Goal: Information Seeking & Learning: Check status

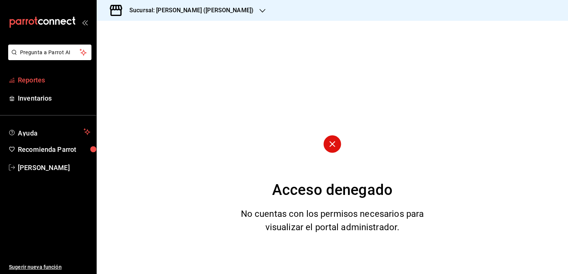
click at [51, 83] on span "Reportes" at bounding box center [54, 80] width 72 height 10
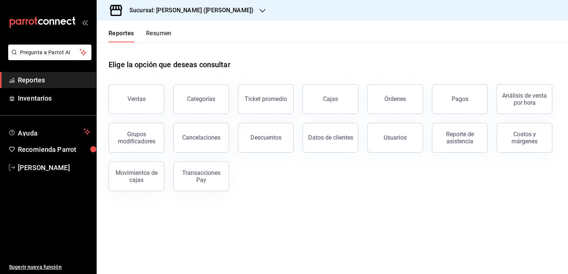
click at [259, 13] on icon "button" at bounding box center [262, 11] width 6 height 6
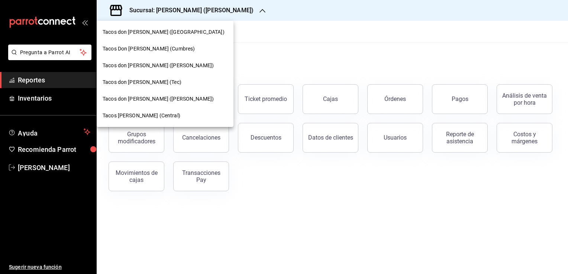
click at [168, 33] on span "Tacos don [PERSON_NAME] ([GEOGRAPHIC_DATA])" at bounding box center [164, 32] width 122 height 8
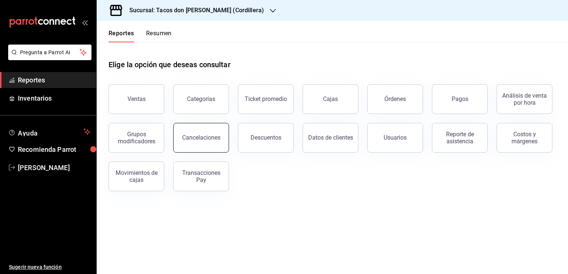
click at [207, 133] on button "Cancelaciones" at bounding box center [201, 138] width 56 height 30
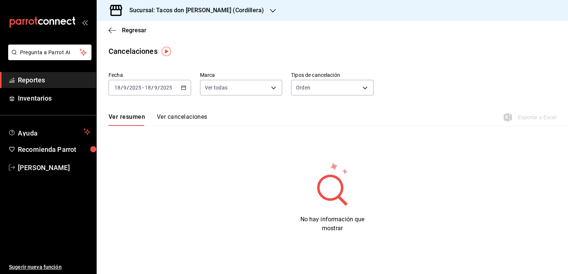
click at [183, 88] on icon "button" at bounding box center [183, 87] width 5 height 5
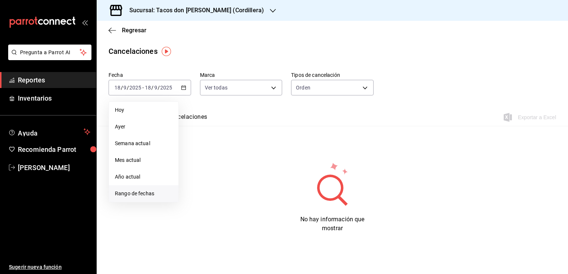
click at [126, 194] on span "Rango de fechas" at bounding box center [144, 194] width 58 height 8
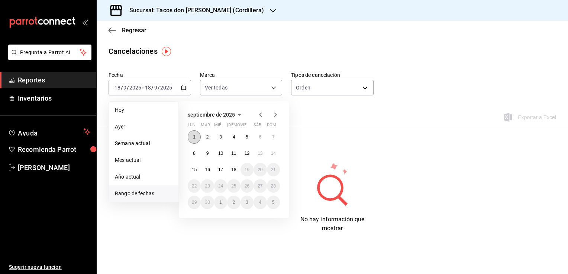
click at [196, 136] on button "1" at bounding box center [194, 136] width 13 height 13
click at [221, 167] on abbr "17" at bounding box center [220, 169] width 5 height 5
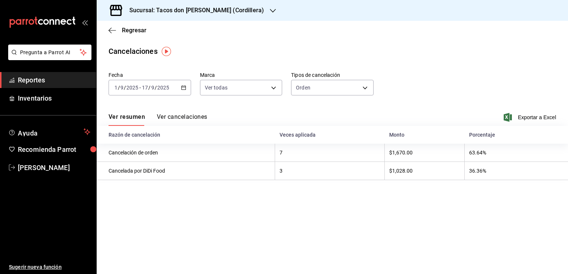
click at [201, 116] on button "Ver cancelaciones" at bounding box center [182, 119] width 51 height 13
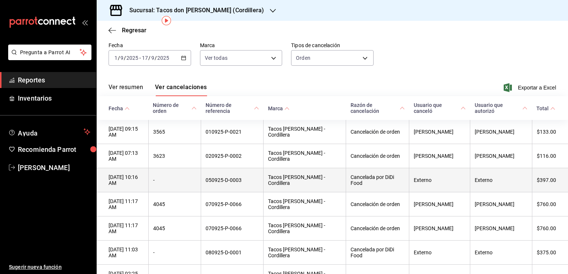
scroll to position [37, 0]
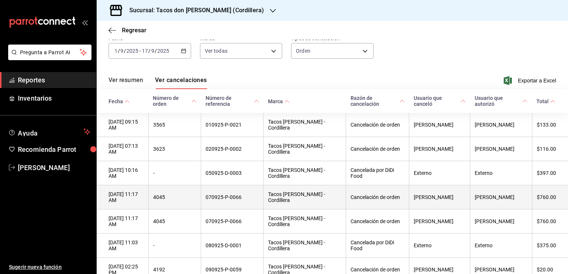
click at [148, 206] on th "[DATE] 11:17 AM" at bounding box center [123, 197] width 52 height 24
click at [176, 204] on th "4045" at bounding box center [174, 197] width 53 height 24
click at [283, 203] on th "Tacos [PERSON_NAME] - Cordillera" at bounding box center [305, 197] width 83 height 24
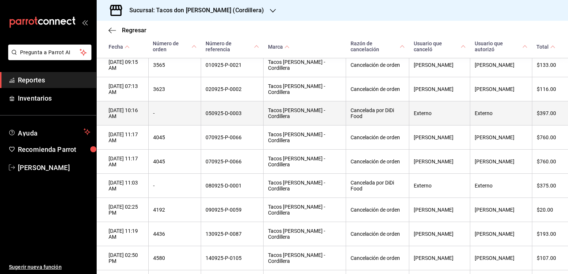
scroll to position [111, 0]
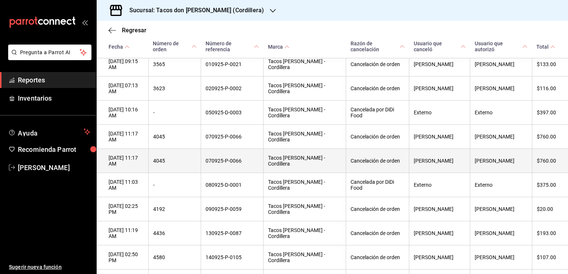
click at [303, 161] on th "Tacos [PERSON_NAME] - Cordillera" at bounding box center [305, 161] width 83 height 24
drag, startPoint x: 303, startPoint y: 161, endPoint x: 287, endPoint y: 170, distance: 18.7
click at [287, 170] on th "Tacos [PERSON_NAME] - Cordillera" at bounding box center [305, 161] width 83 height 24
drag, startPoint x: 223, startPoint y: 164, endPoint x: 250, endPoint y: 164, distance: 27.1
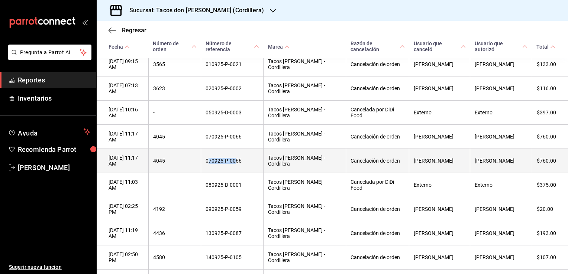
click at [250, 164] on th "070925-P-0066" at bounding box center [232, 161] width 62 height 24
drag, startPoint x: 250, startPoint y: 164, endPoint x: 256, endPoint y: 170, distance: 8.7
click at [256, 170] on th "070925-P-0066" at bounding box center [232, 161] width 62 height 24
drag, startPoint x: 256, startPoint y: 170, endPoint x: 249, endPoint y: 164, distance: 9.5
copy th "070925-P-0066"
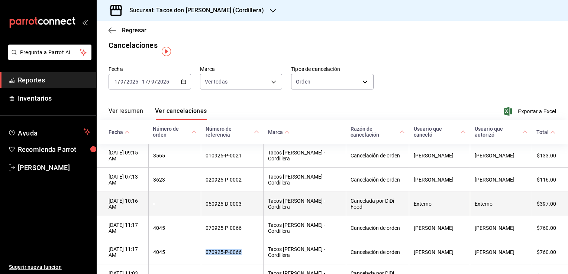
scroll to position [0, 0]
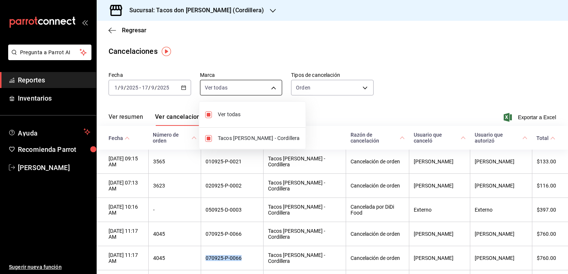
click at [269, 84] on body "Pregunta a Parrot AI Reportes Inventarios Ayuda Recomienda Parrot [PERSON_NAME]…" at bounding box center [284, 137] width 568 height 274
click at [269, 84] on div at bounding box center [284, 137] width 568 height 274
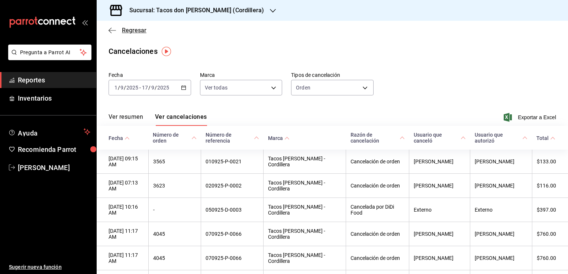
click at [109, 29] on icon "button" at bounding box center [110, 31] width 3 height 6
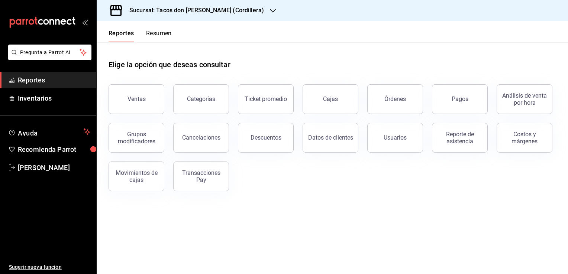
click at [120, 103] on button "Ventas" at bounding box center [137, 99] width 56 height 30
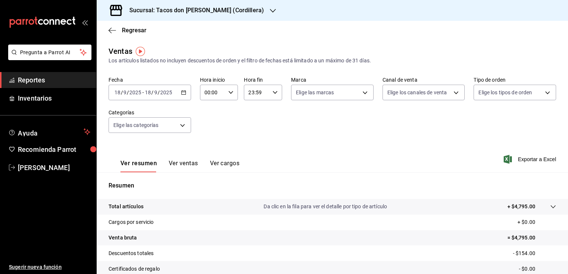
click at [182, 167] on button "Ver ventas" at bounding box center [183, 166] width 29 height 13
